Goal: Task Accomplishment & Management: Use online tool/utility

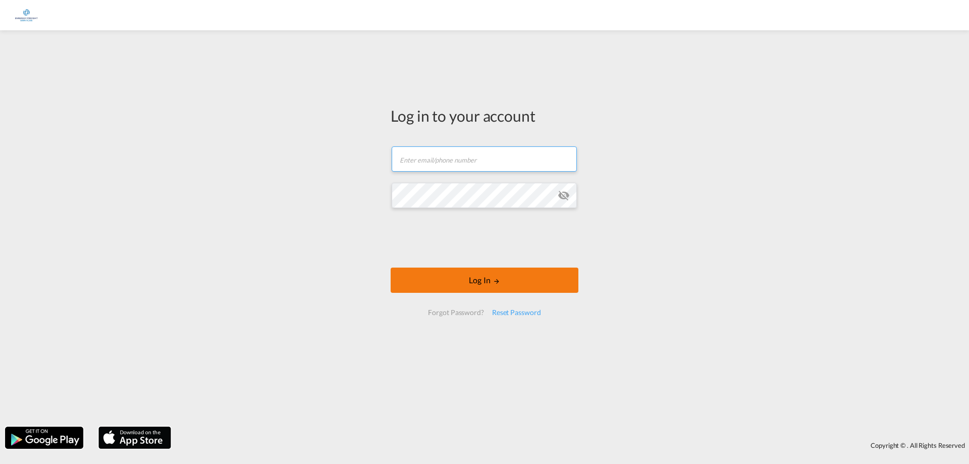
type input "[MEDICAL_DATA][EMAIL_ADDRESS][DOMAIN_NAME]"
click at [500, 279] on md-icon "LOGIN" at bounding box center [496, 281] width 7 height 7
